Goal: Task Accomplishment & Management: Complete application form

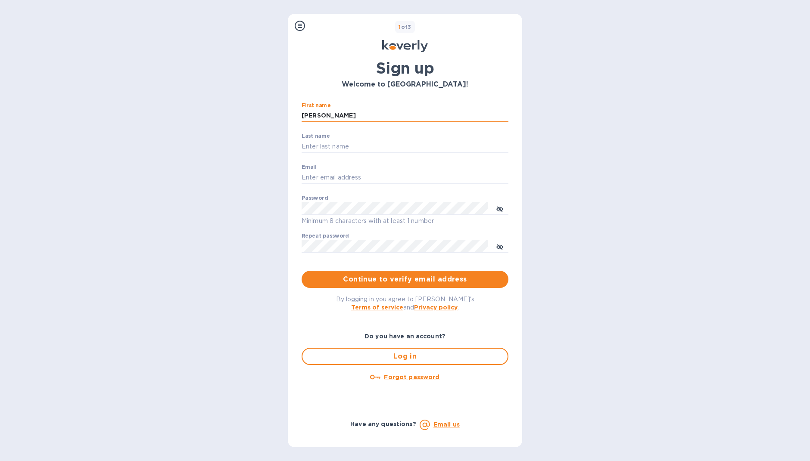
type input "Paul"
type input "Marcus"
click at [243, 210] on div "Steps Koverly account Business information Secure your account 1 of 3 Sign up W…" at bounding box center [405, 230] width 810 height 461
type input "paulm@paulmarcuswines.com"
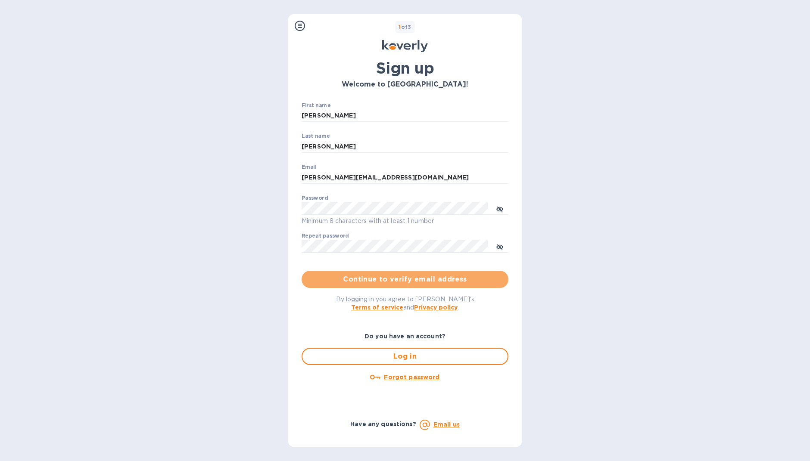
click at [344, 276] on span "Continue to verify email address" at bounding box center [404, 279] width 193 height 10
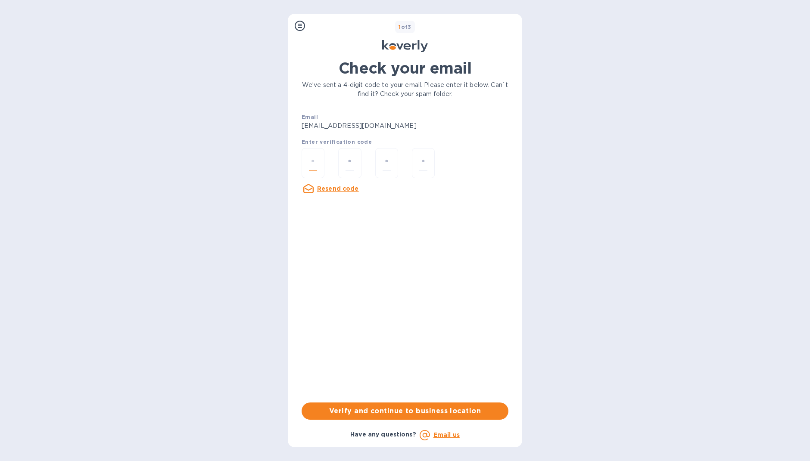
click at [315, 162] on input "number" at bounding box center [313, 163] width 8 height 16
type input "6"
type input "7"
type input "6"
type input "5"
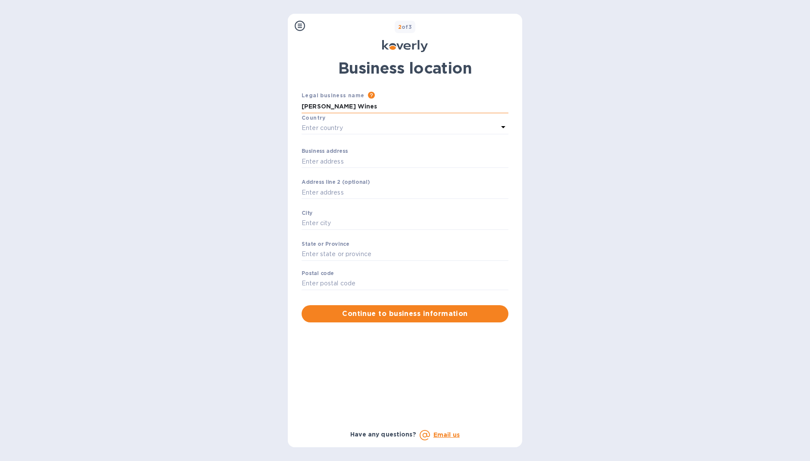
type input "Paul Marcus Wines"
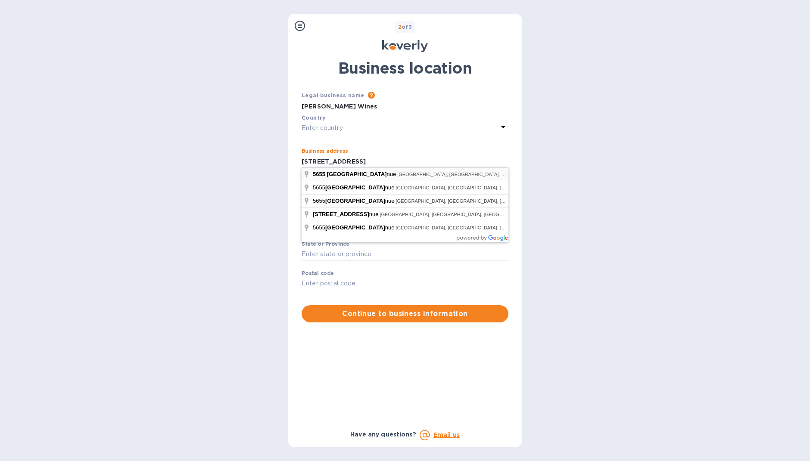
type input "5655 College Avenue"
type input "Oakland"
type input "94618"
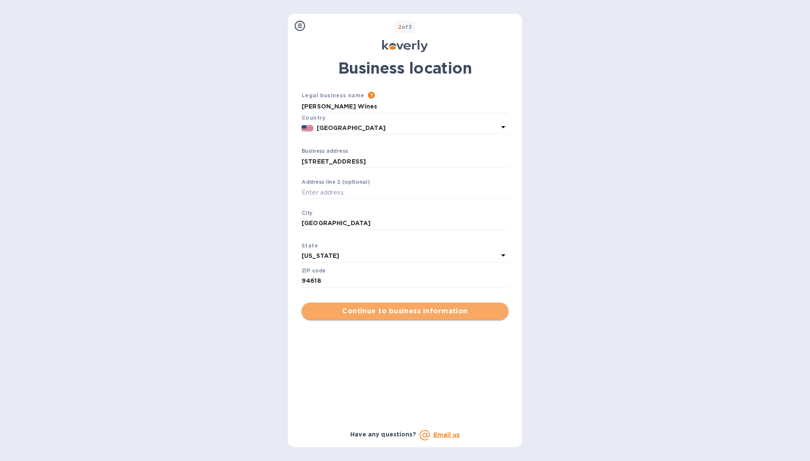
click at [381, 308] on span "Continue to business information" at bounding box center [404, 311] width 193 height 10
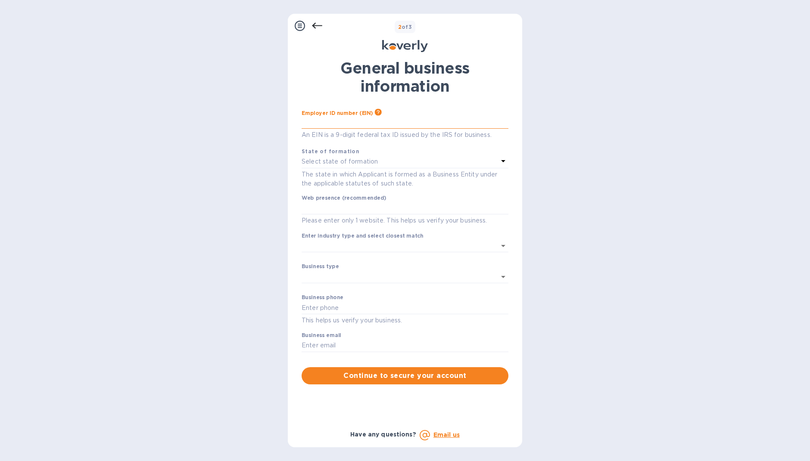
click at [322, 121] on input "text" at bounding box center [405, 122] width 207 height 13
type input "***12"
click at [311, 161] on p "Select state of formation" at bounding box center [340, 161] width 76 height 9
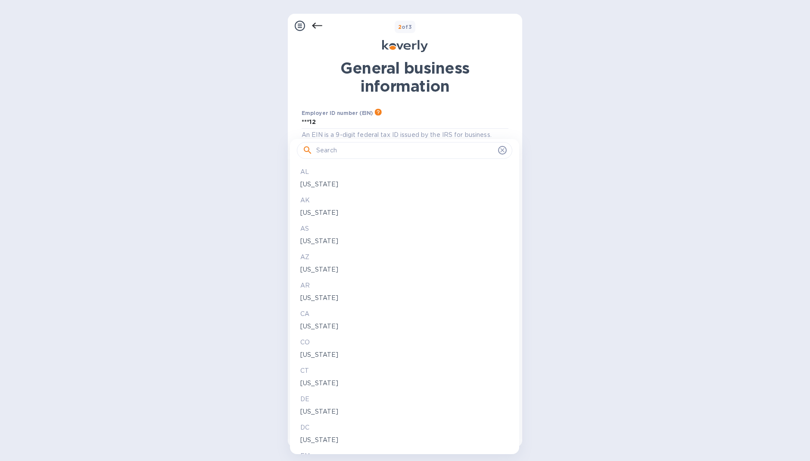
scroll to position [40, 0]
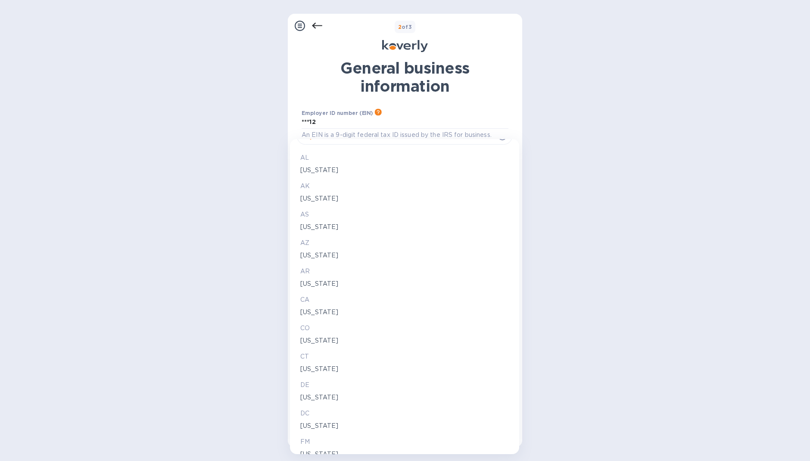
click at [312, 308] on p "California" at bounding box center [404, 312] width 208 height 9
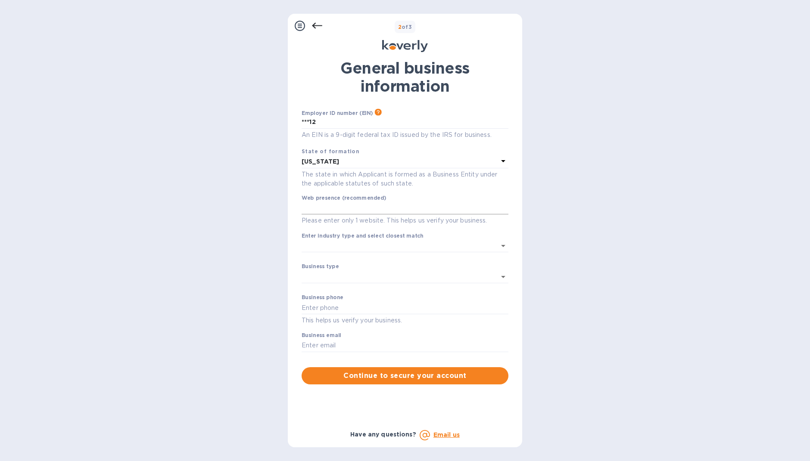
scroll to position [0, 0]
click at [313, 209] on input "text" at bounding box center [405, 208] width 207 height 13
type input "Paul"
drag, startPoint x: 314, startPoint y: 209, endPoint x: 313, endPoint y: 25, distance: 183.9
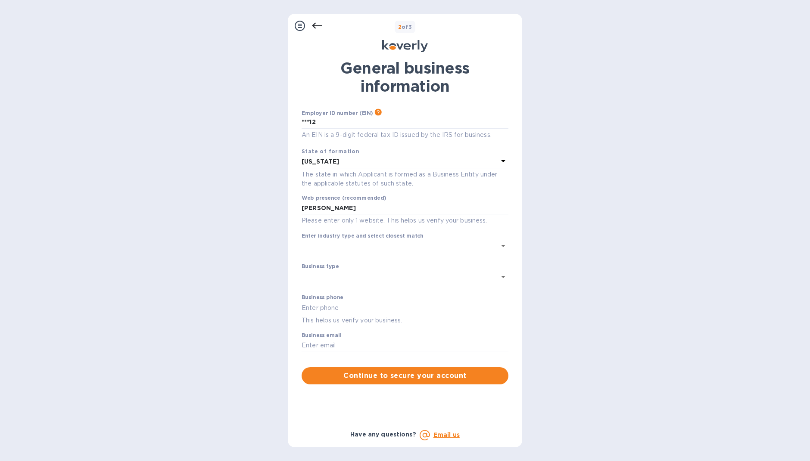
click at [313, 25] on icon at bounding box center [317, 26] width 10 height 6
